Goal: Transaction & Acquisition: Purchase product/service

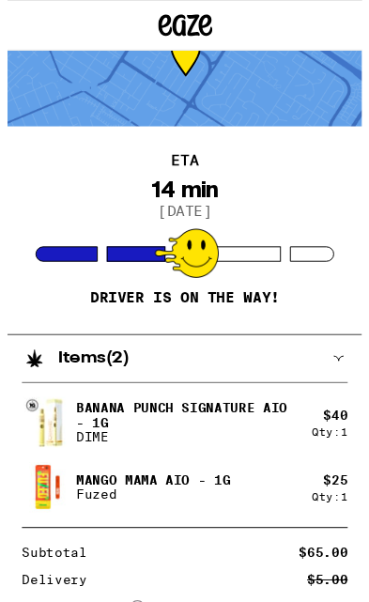
scroll to position [60, 0]
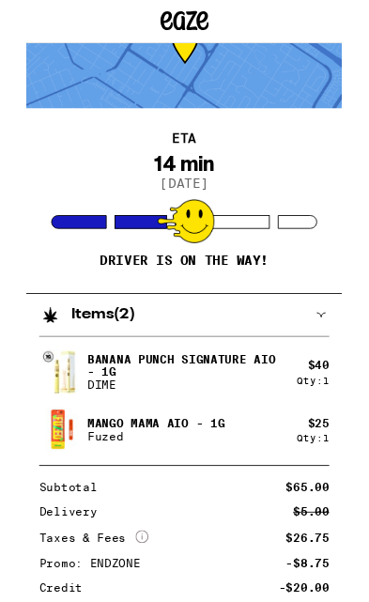
click at [58, 512] on img at bounding box center [41, 504] width 53 height 53
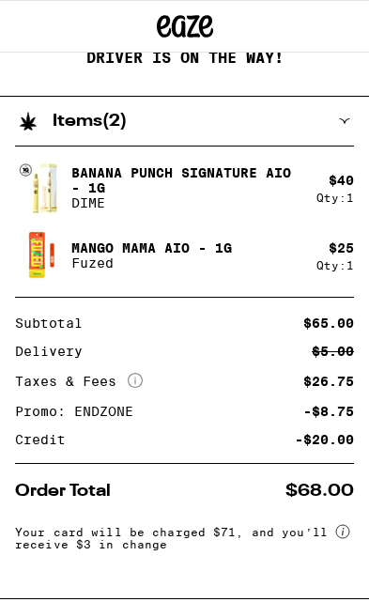
scroll to position [0, 0]
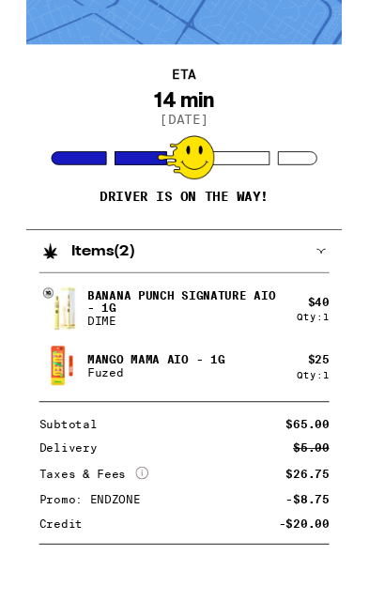
scroll to position [74, 0]
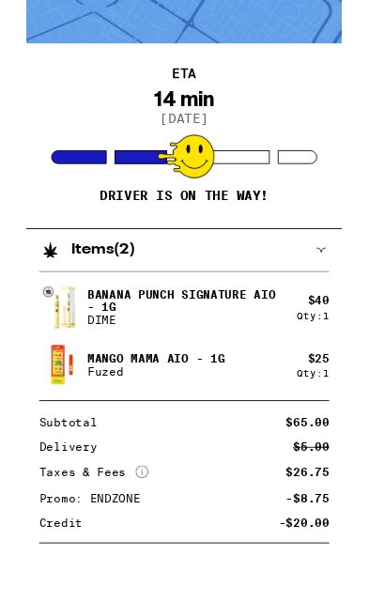
click at [345, 331] on div "Items ( 2 )" at bounding box center [175, 355] width 350 height 49
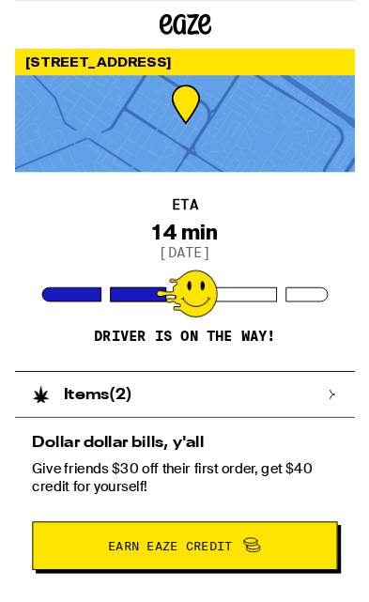
scroll to position [0, 0]
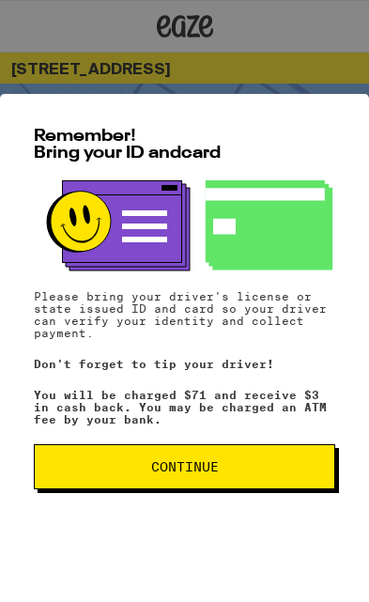
click at [149, 462] on span "Continue" at bounding box center [184, 466] width 269 height 13
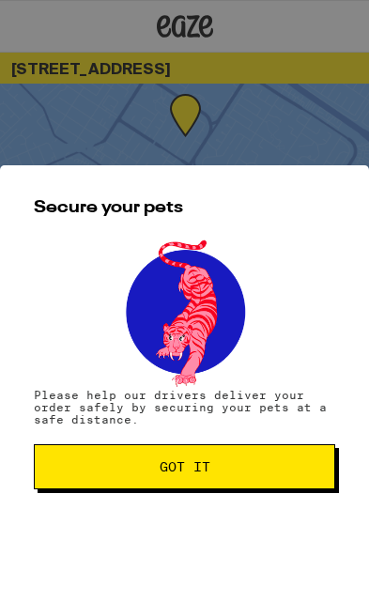
click at [128, 467] on span "Got it" at bounding box center [184, 466] width 269 height 13
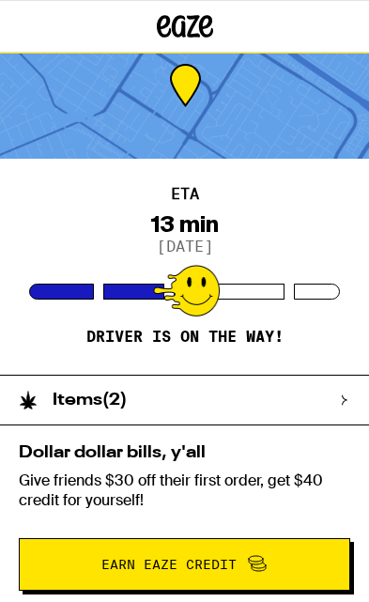
scroll to position [22, 0]
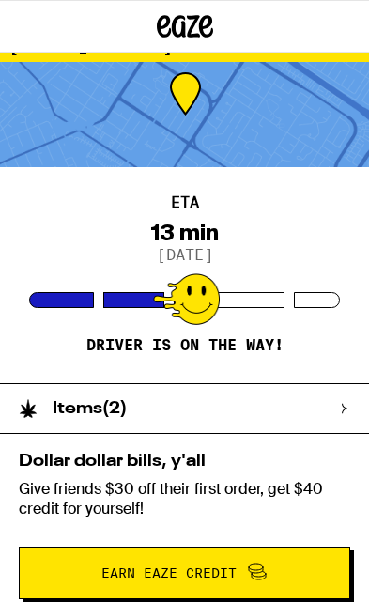
click at [214, 228] on div "13 min" at bounding box center [184, 233] width 69 height 26
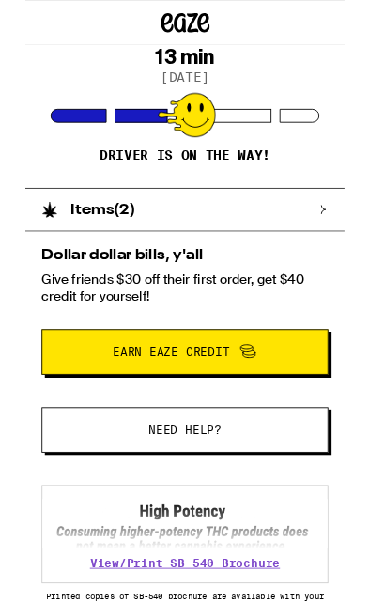
scroll to position [185, 0]
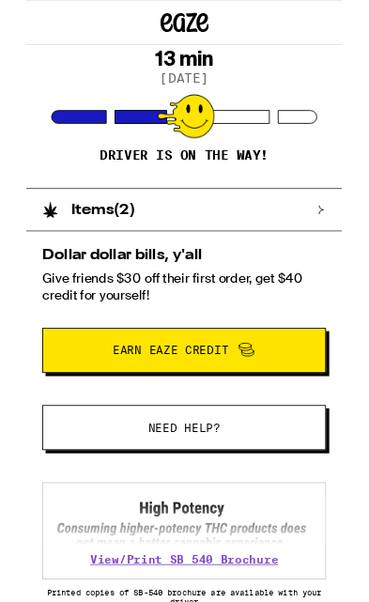
click at [336, 249] on div "Items ( 2 )" at bounding box center [175, 245] width 350 height 49
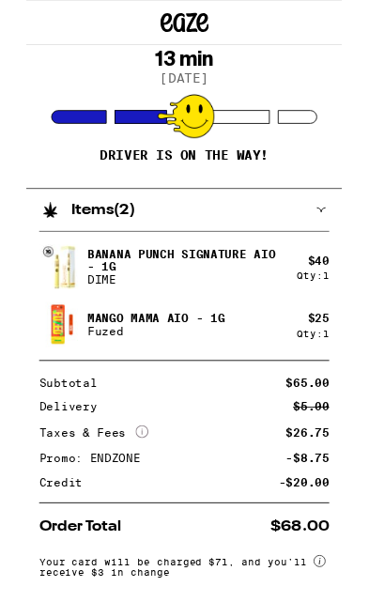
click at [131, 499] on icon "More Info" at bounding box center [135, 504] width 15 height 15
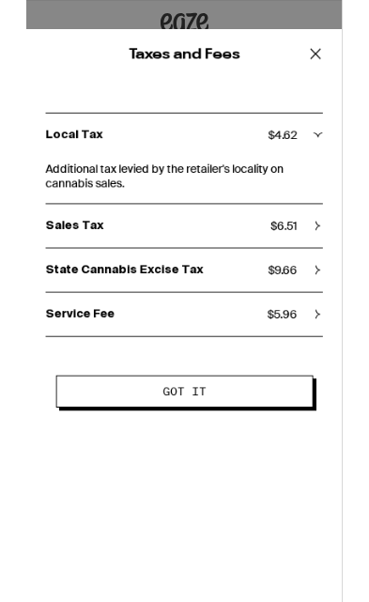
click at [341, 55] on icon at bounding box center [338, 63] width 28 height 28
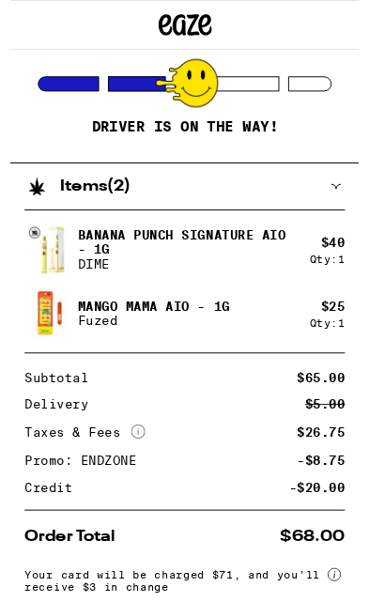
scroll to position [238, 0]
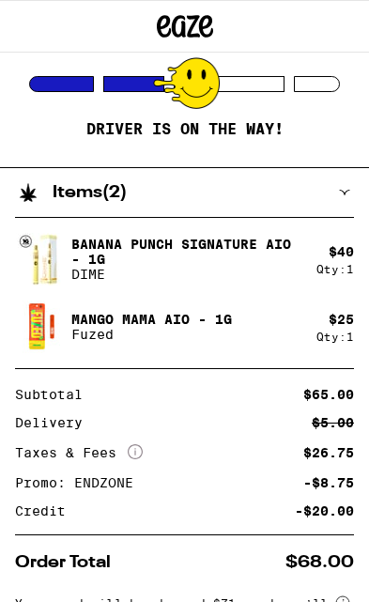
click at [41, 262] on img at bounding box center [41, 259] width 53 height 53
click at [80, 330] on p "Fuzed" at bounding box center [151, 334] width 161 height 15
click at [31, 329] on img at bounding box center [41, 326] width 53 height 53
click at [95, 361] on div "Banana Punch Signature AIO - 1g DIME $ 40 Qty: 1 Mango Mama AIO - 1g Fuzed $ 25…" at bounding box center [184, 430] width 369 height 427
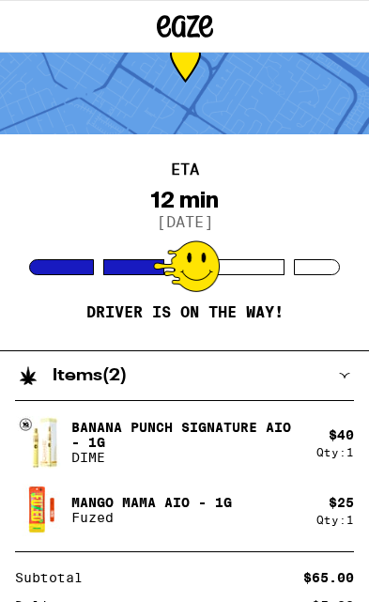
scroll to position [0, 0]
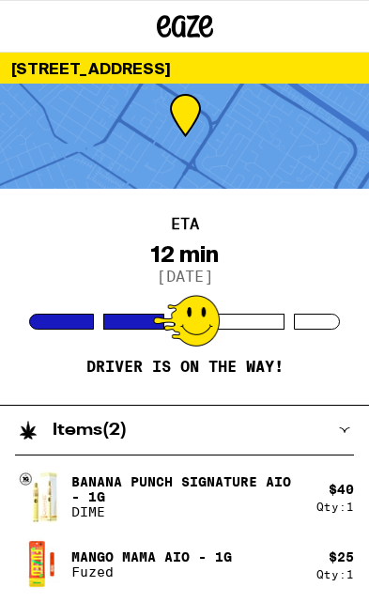
click at [346, 425] on icon at bounding box center [344, 429] width 11 height 11
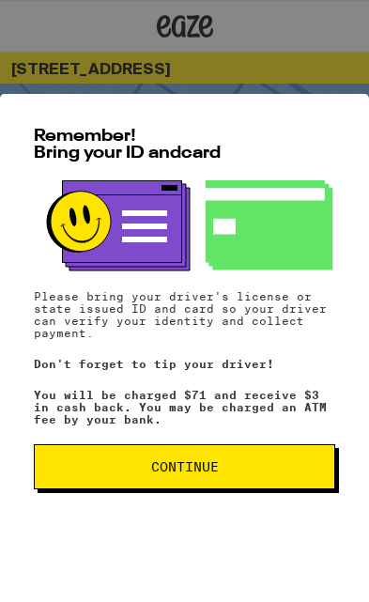
click at [265, 473] on button "Continue" at bounding box center [184, 466] width 301 height 45
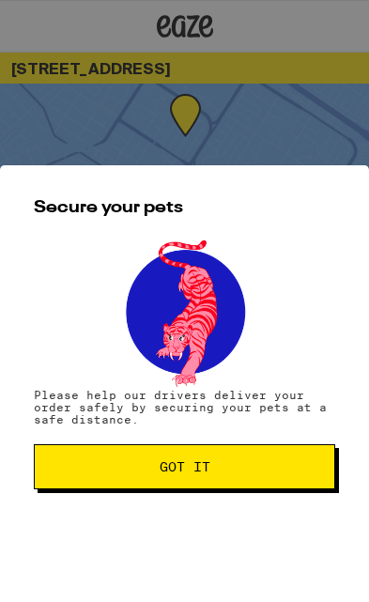
click at [271, 461] on span "Got it" at bounding box center [184, 466] width 269 height 13
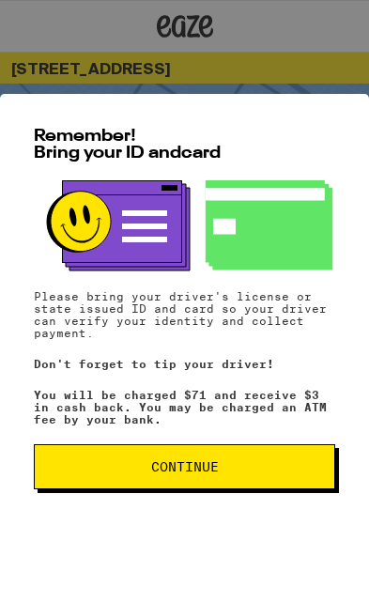
click at [282, 460] on span "Continue" at bounding box center [184, 466] width 269 height 13
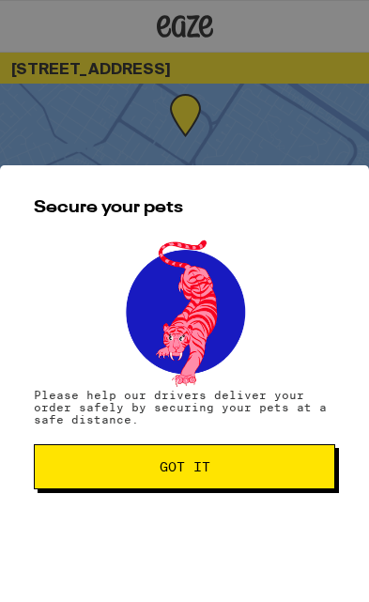
click at [279, 475] on button "Got it" at bounding box center [184, 466] width 301 height 45
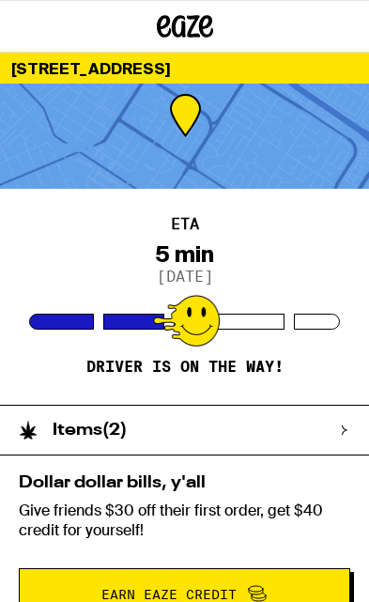
click at [338, 425] on div "Items ( 2 )" at bounding box center [175, 430] width 350 height 49
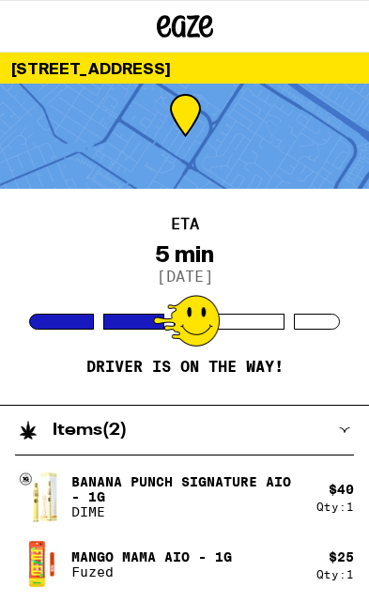
click at [331, 440] on div "Items ( 2 )" at bounding box center [175, 430] width 350 height 49
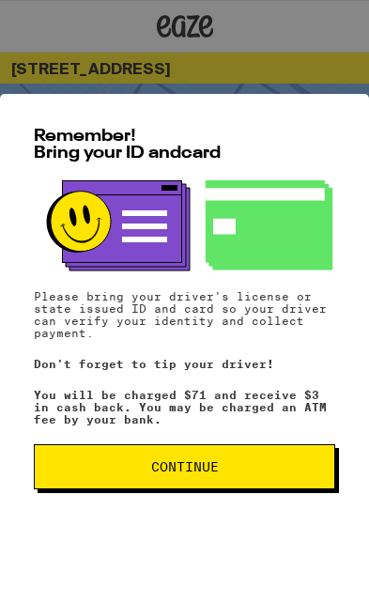
click at [246, 461] on span "Continue" at bounding box center [184, 466] width 269 height 13
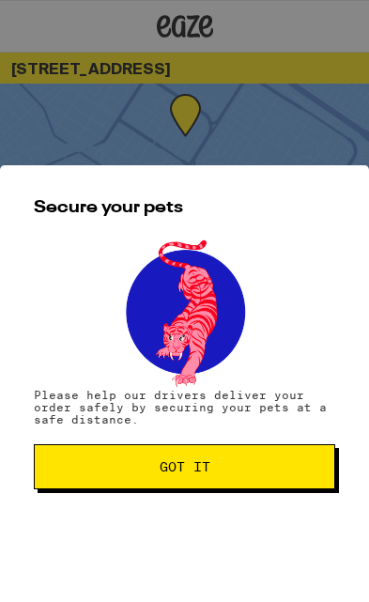
click at [251, 467] on span "Got it" at bounding box center [184, 466] width 269 height 13
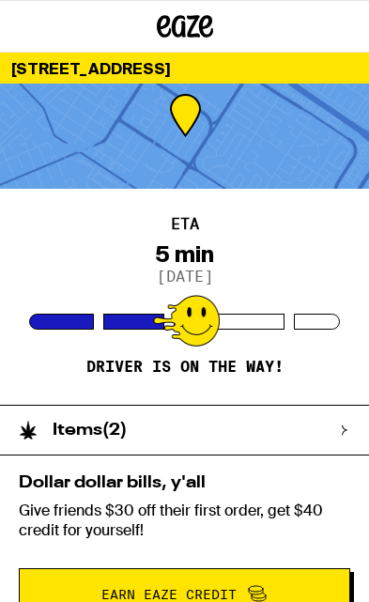
click at [339, 432] on icon at bounding box center [344, 429] width 11 height 11
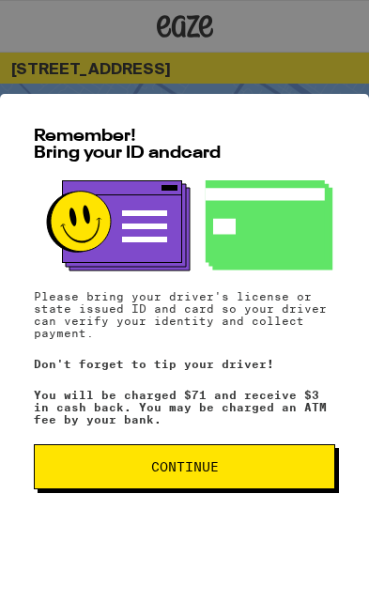
click at [254, 483] on button "Continue" at bounding box center [184, 466] width 301 height 45
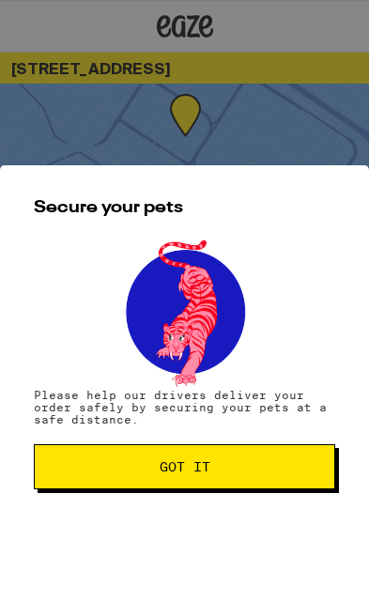
click at [254, 483] on button "Got it" at bounding box center [184, 466] width 301 height 45
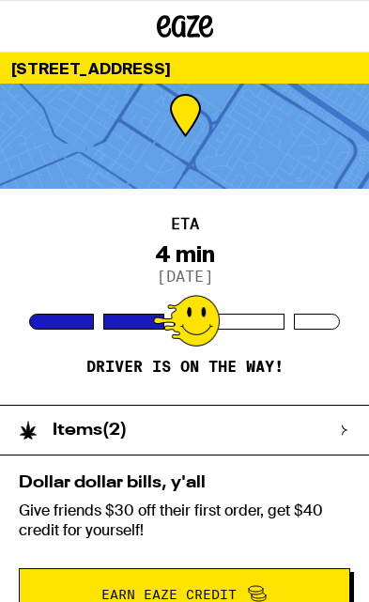
click at [257, 474] on div "Secure your pets Please help our drivers deliver your order safely by securing …" at bounding box center [184, 301] width 369 height 602
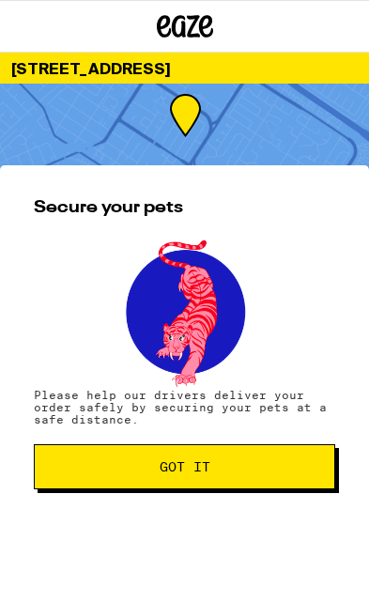
scroll to position [602, 0]
click at [251, 466] on span "Got it" at bounding box center [184, 466] width 269 height 13
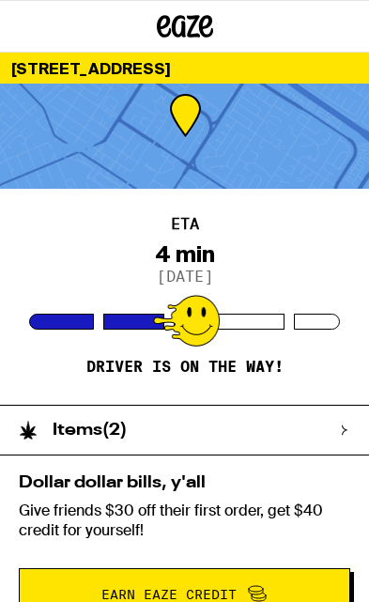
click at [342, 439] on div "Items ( 2 )" at bounding box center [175, 430] width 350 height 49
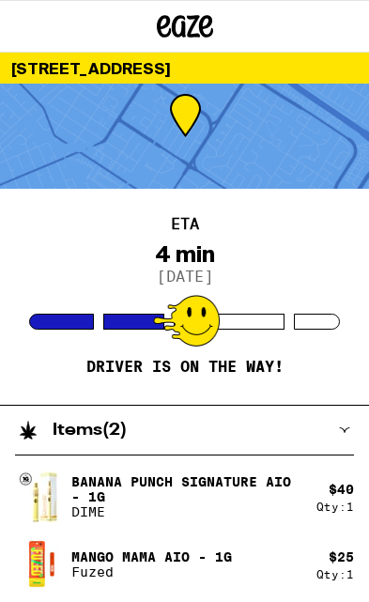
click at [344, 426] on icon at bounding box center [344, 429] width 11 height 11
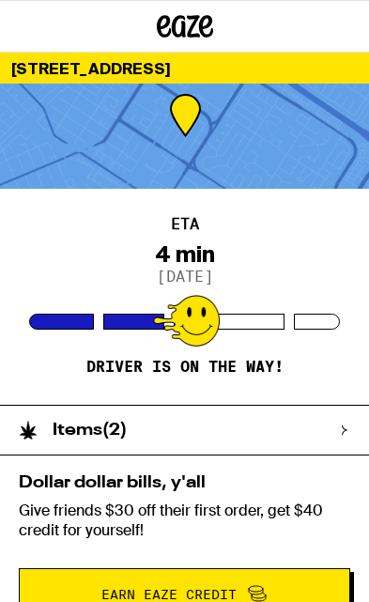
click at [348, 438] on div "Items ( 2 )" at bounding box center [175, 430] width 350 height 49
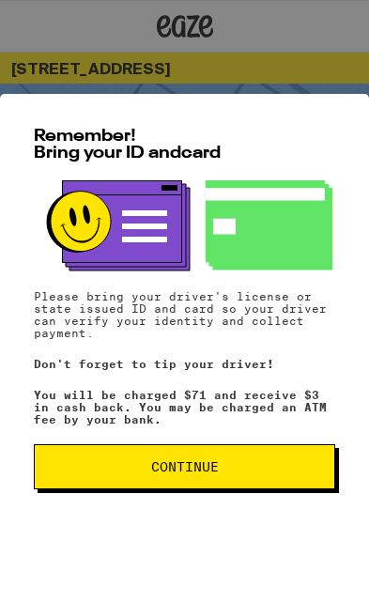
click at [218, 481] on button "Continue" at bounding box center [184, 466] width 301 height 45
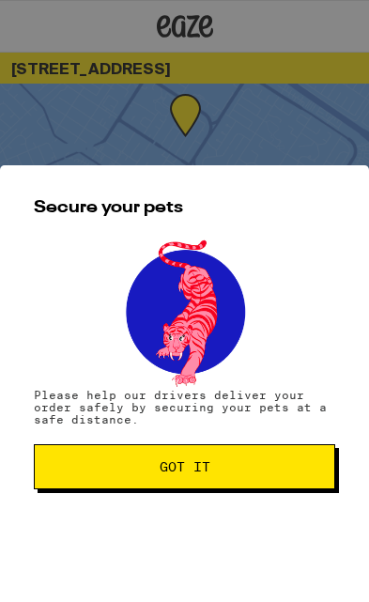
click at [279, 458] on button "Got it" at bounding box center [184, 466] width 301 height 45
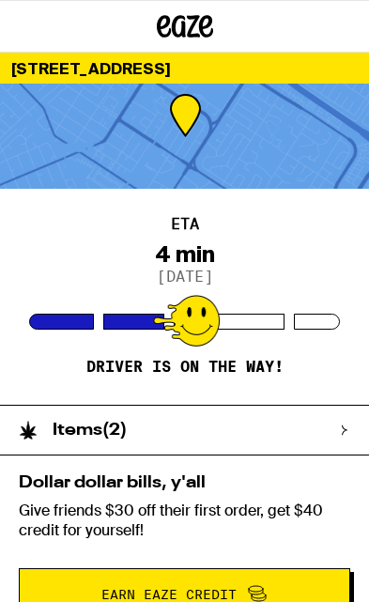
click at [330, 438] on div "Items ( 2 )" at bounding box center [175, 430] width 350 height 49
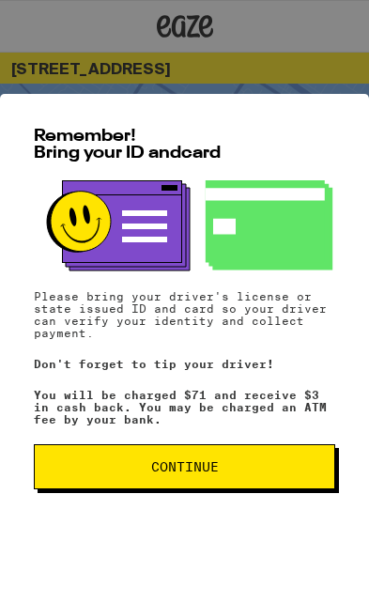
click at [208, 488] on button "Continue" at bounding box center [184, 466] width 301 height 45
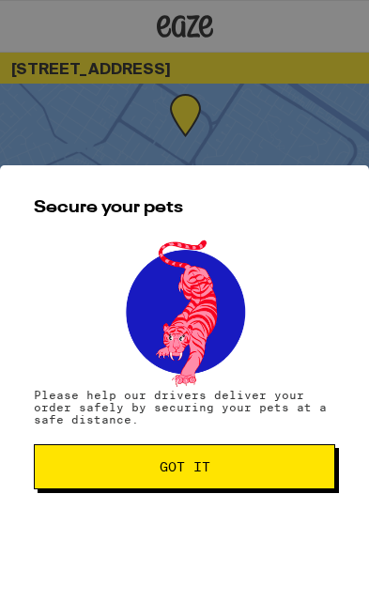
click at [210, 486] on button "Got it" at bounding box center [184, 466] width 301 height 45
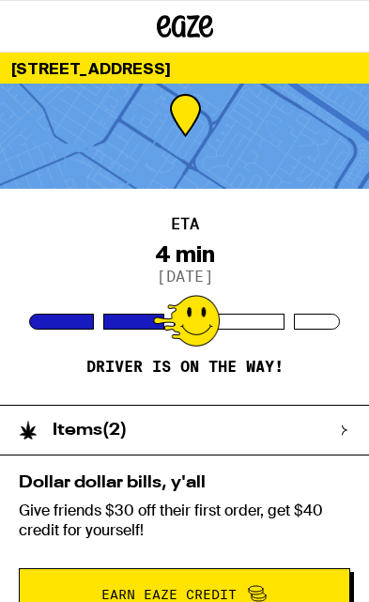
scroll to position [5, 0]
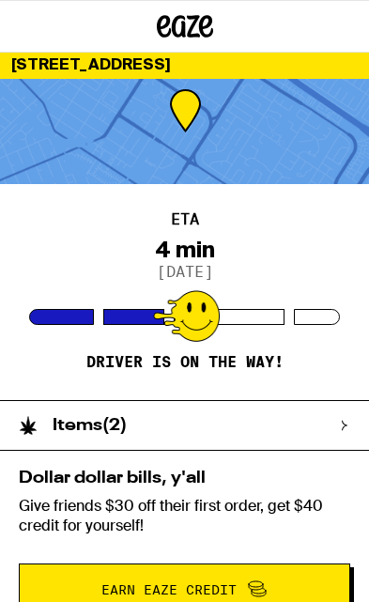
click at [237, 448] on div "Items ( 2 )" at bounding box center [175, 425] width 350 height 49
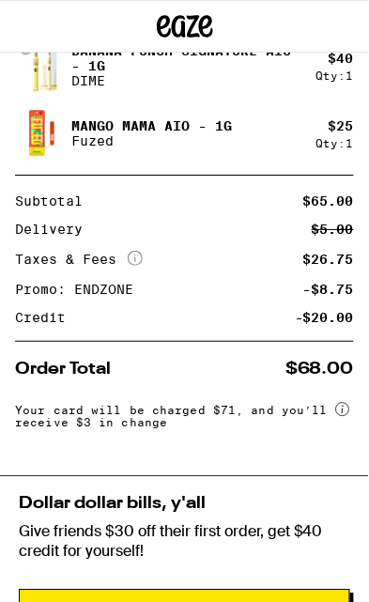
scroll to position [430, 0]
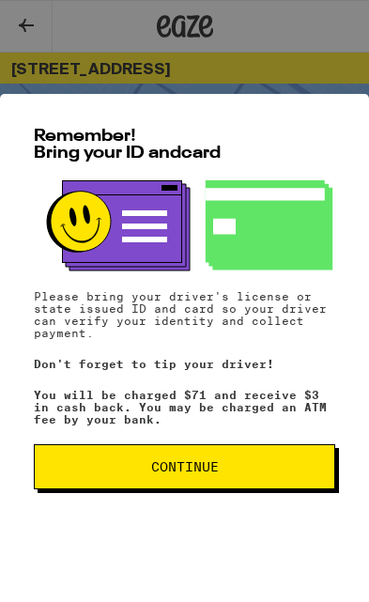
click at [267, 473] on button "Continue" at bounding box center [184, 466] width 301 height 45
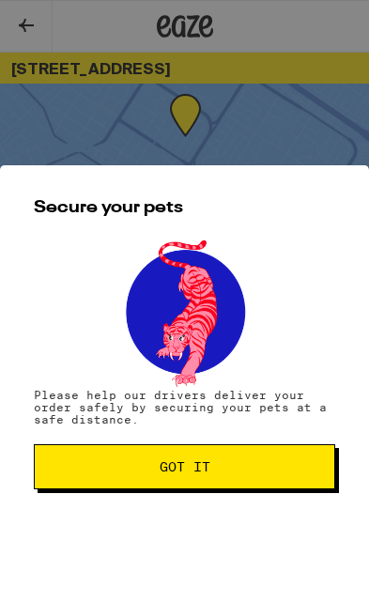
click at [278, 473] on button "Got it" at bounding box center [184, 466] width 301 height 45
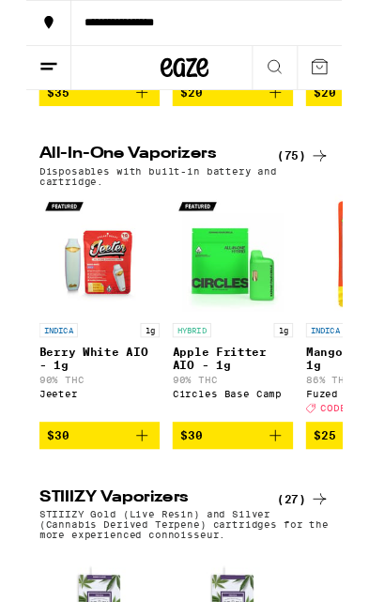
scroll to position [2436, 0]
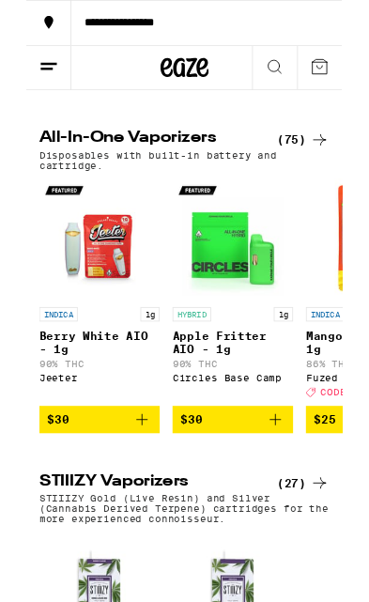
click at [335, 175] on icon at bounding box center [342, 163] width 23 height 23
click at [332, 175] on icon at bounding box center [342, 163] width 23 height 23
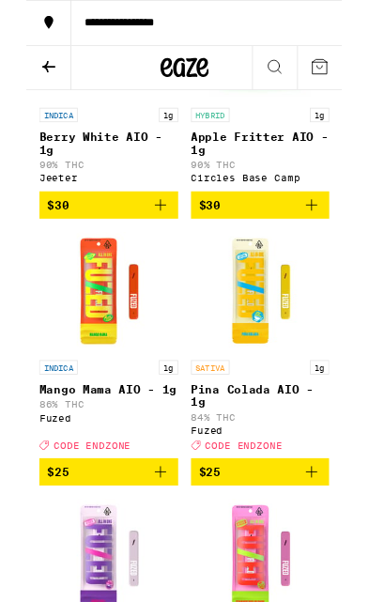
scroll to position [250, 0]
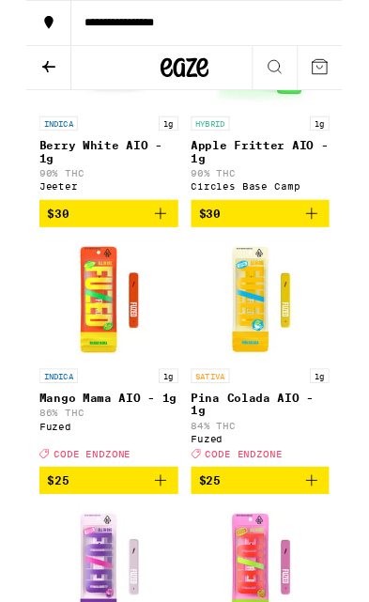
click at [88, 369] on img "Open page for Mango Mama AIO - 1g from Fuzed" at bounding box center [95, 351] width 141 height 141
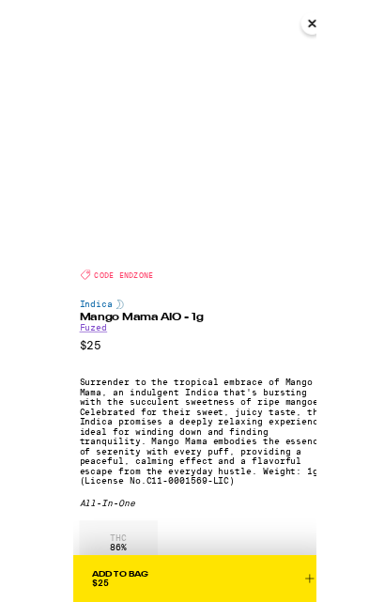
scroll to position [168, 0]
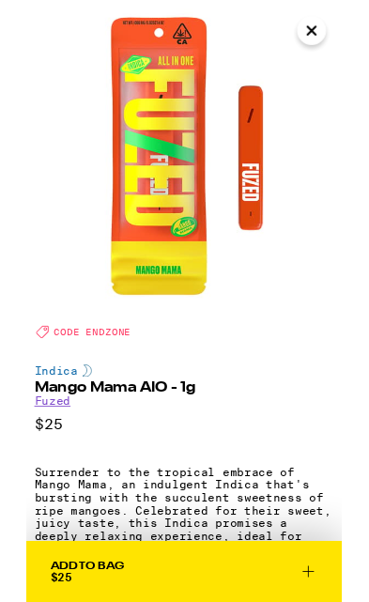
click at [339, 42] on icon "Close" at bounding box center [333, 36] width 23 height 28
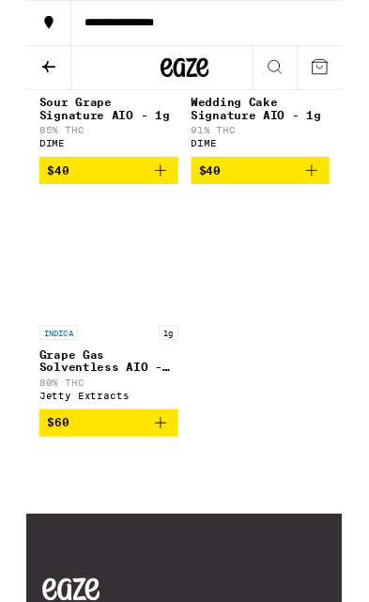
scroll to position [10966, 0]
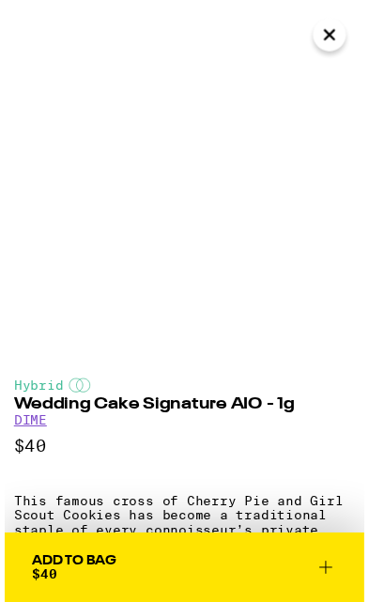
scroll to position [10920, 0]
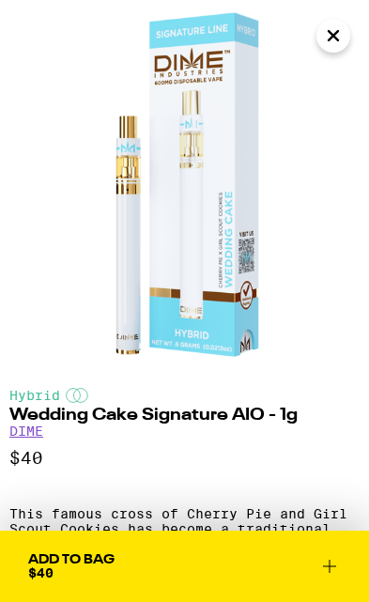
click at [324, 35] on icon "Close" at bounding box center [333, 36] width 23 height 28
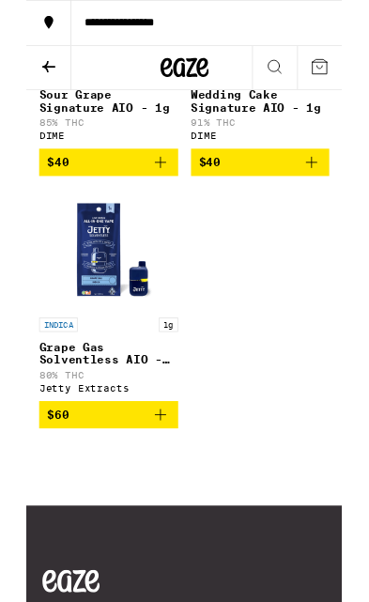
scroll to position [11017, 0]
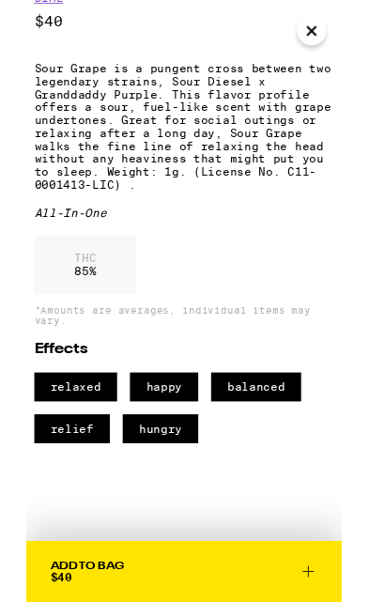
scroll to position [430, 0]
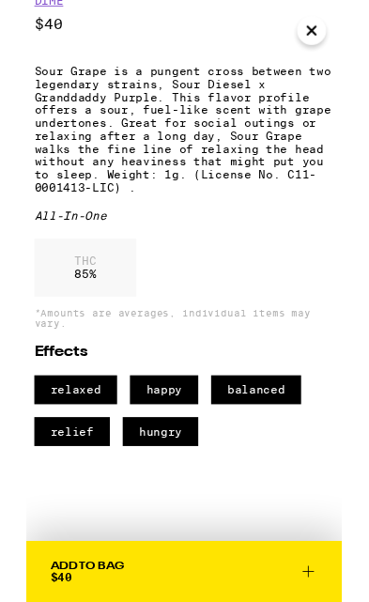
click at [325, 33] on icon "Close" at bounding box center [333, 36] width 23 height 28
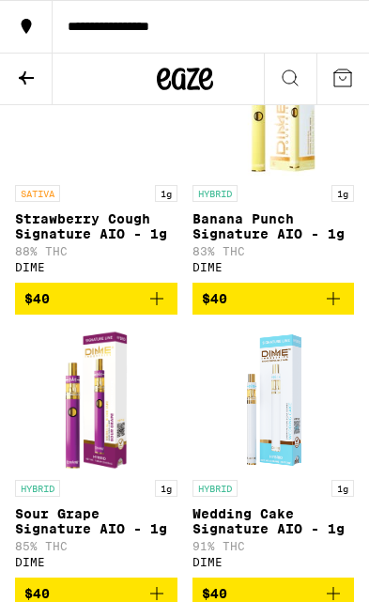
scroll to position [10508, 0]
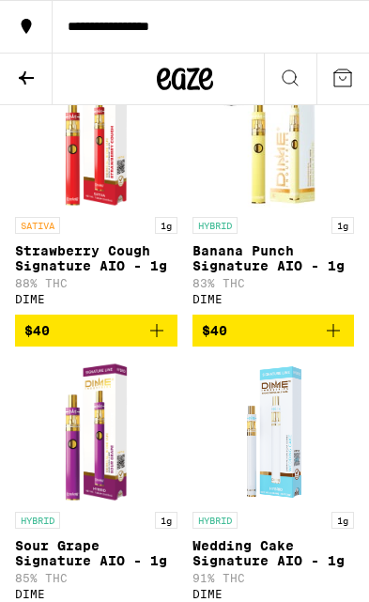
click at [16, 73] on icon at bounding box center [26, 78] width 23 height 23
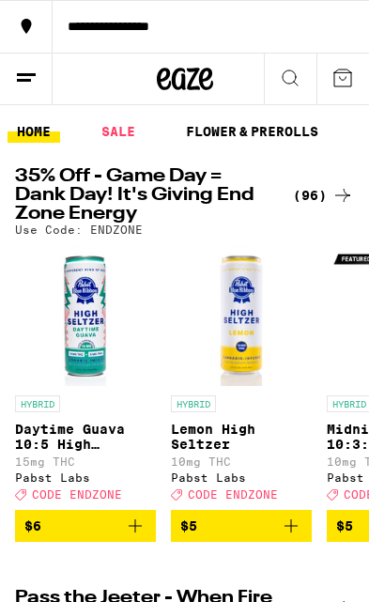
click at [185, 214] on h2 "35% Off - Game Day = Dank Day! It's Giving End Zone Energy" at bounding box center [145, 195] width 260 height 56
click at [327, 191] on div "(96)" at bounding box center [323, 195] width 61 height 23
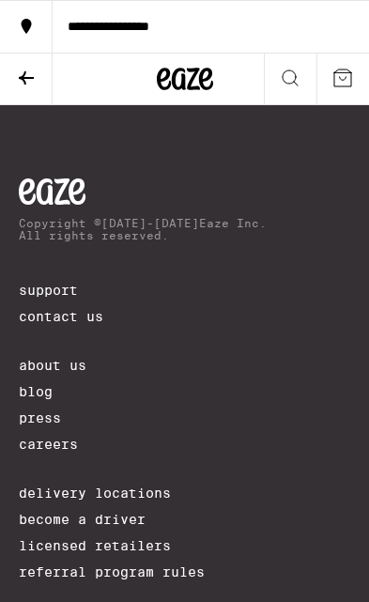
scroll to position [15126, 0]
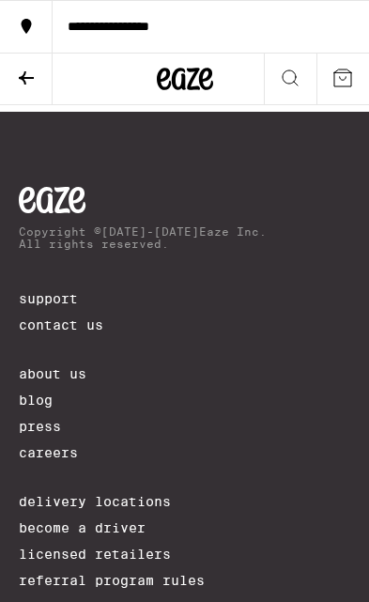
click at [33, 83] on icon at bounding box center [26, 78] width 23 height 23
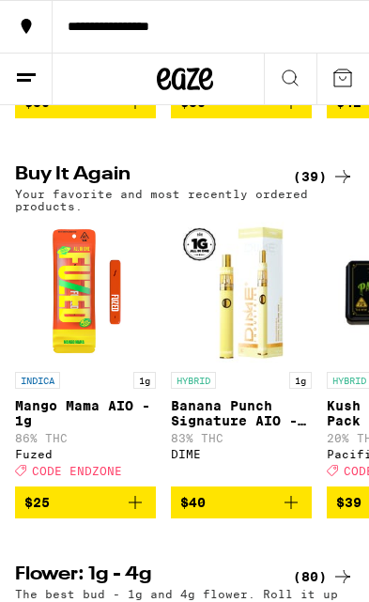
scroll to position [824, 0]
